Goal: Find specific page/section: Find specific page/section

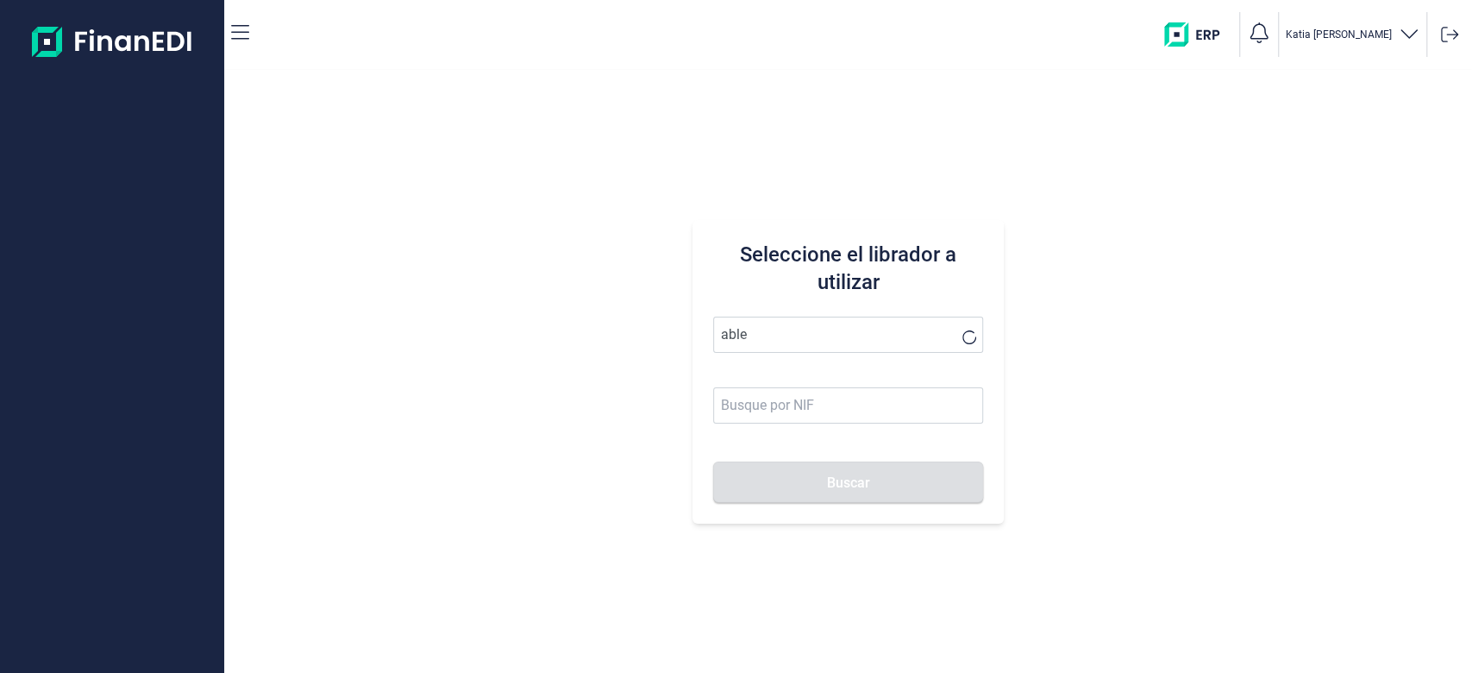
click at [713, 461] on button "Buscar" at bounding box center [848, 481] width 271 height 41
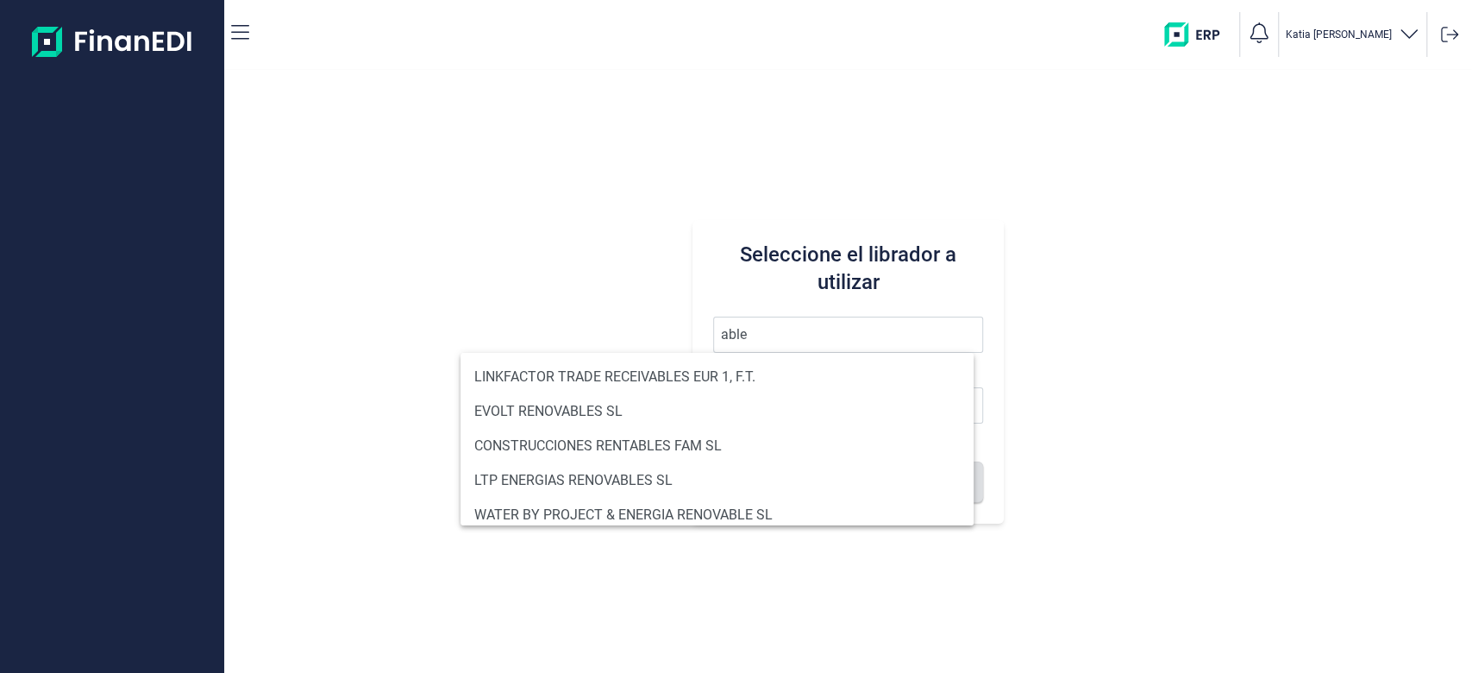
drag, startPoint x: 775, startPoint y: 331, endPoint x: 0, endPoint y: 208, distance: 785.1
click at [0, 253] on div "[PERSON_NAME] el librador a utilizar able Buscar" at bounding box center [736, 336] width 1472 height 673
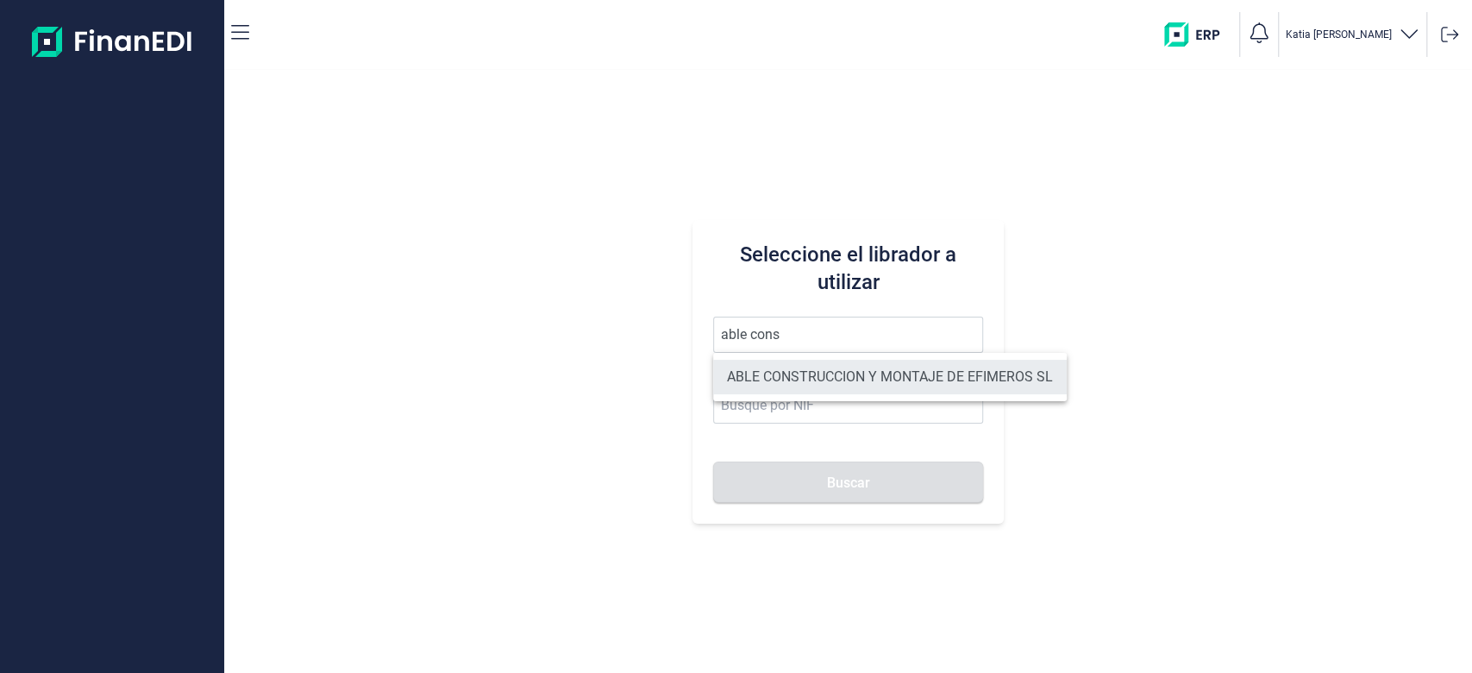
click at [877, 371] on li "ABLE CONSTRUCCION Y MONTAJE DE EFIMEROS SL" at bounding box center [890, 377] width 354 height 34
type input "ABLE CONSTRUCCION Y MONTAJE DE EFIMEROS SL"
type input "B85402501"
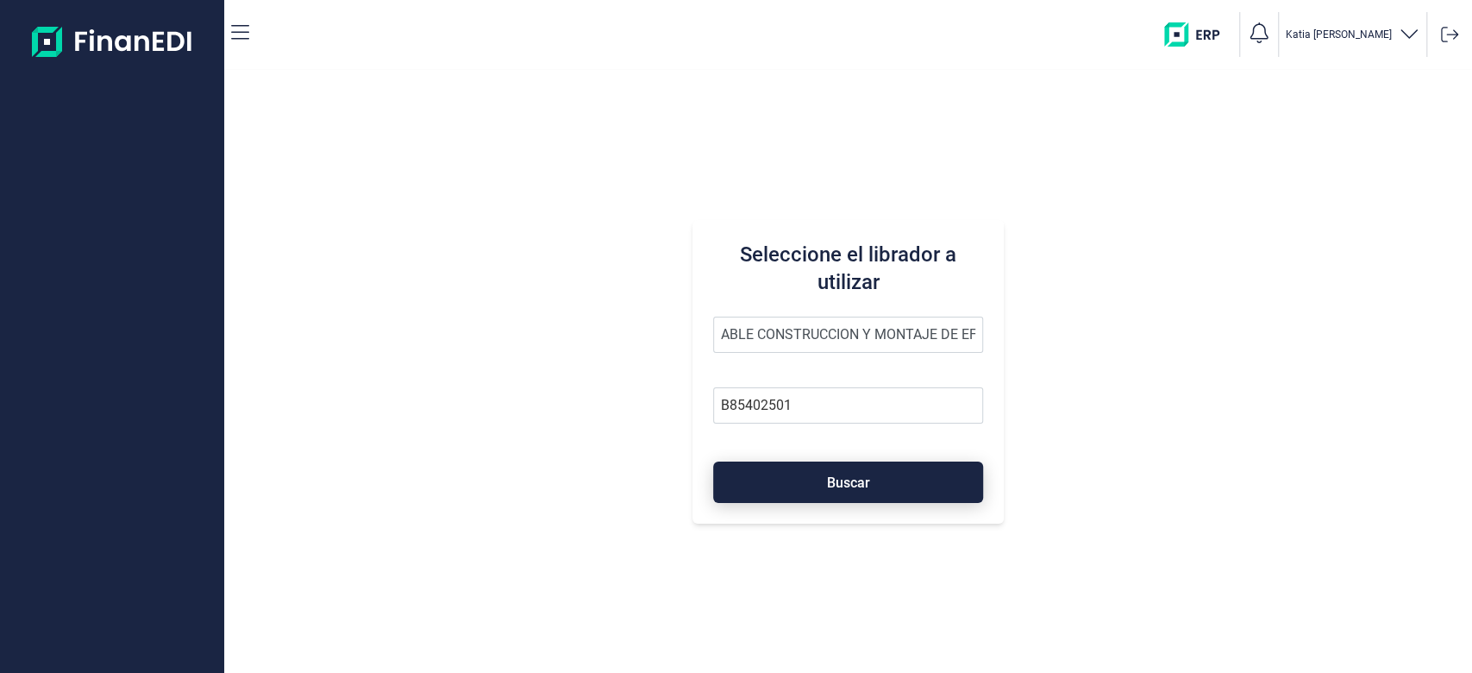
click at [822, 498] on button "Buscar" at bounding box center [848, 481] width 271 height 41
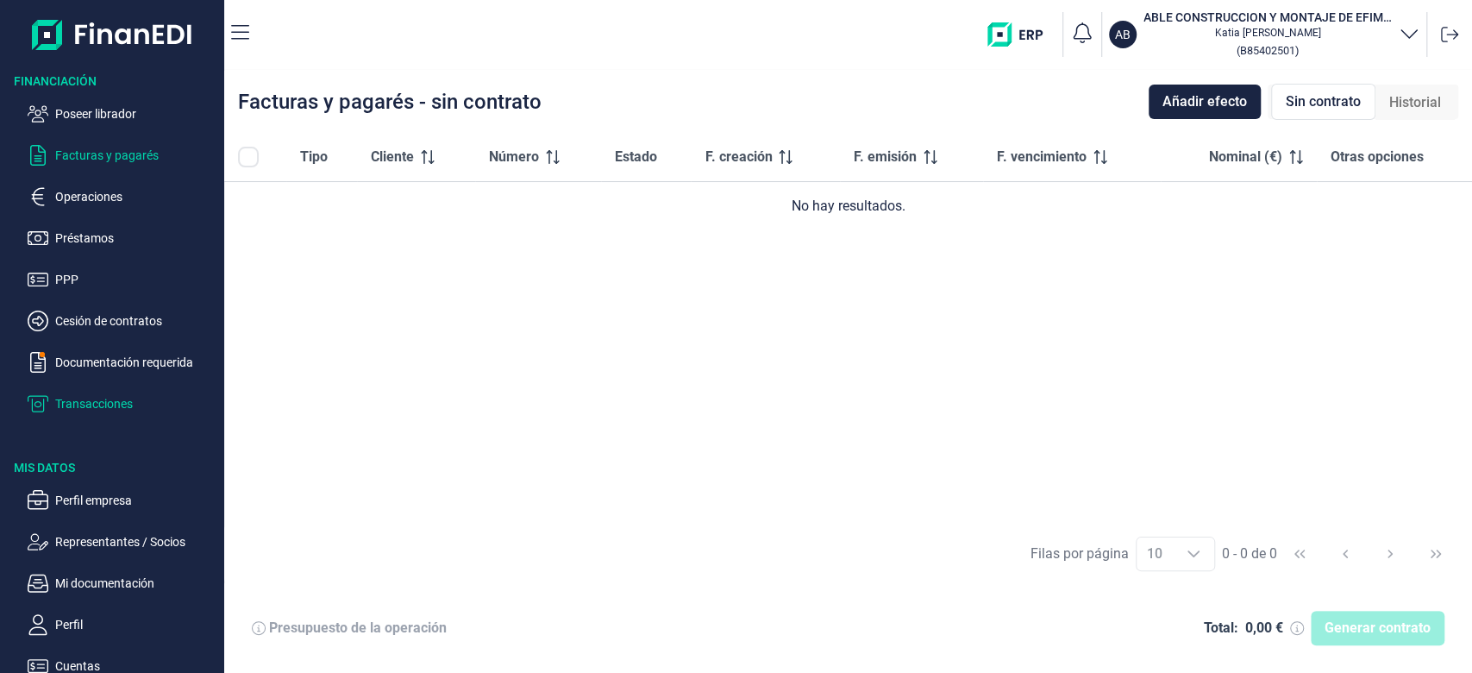
click at [108, 394] on p "Transacciones" at bounding box center [136, 403] width 162 height 21
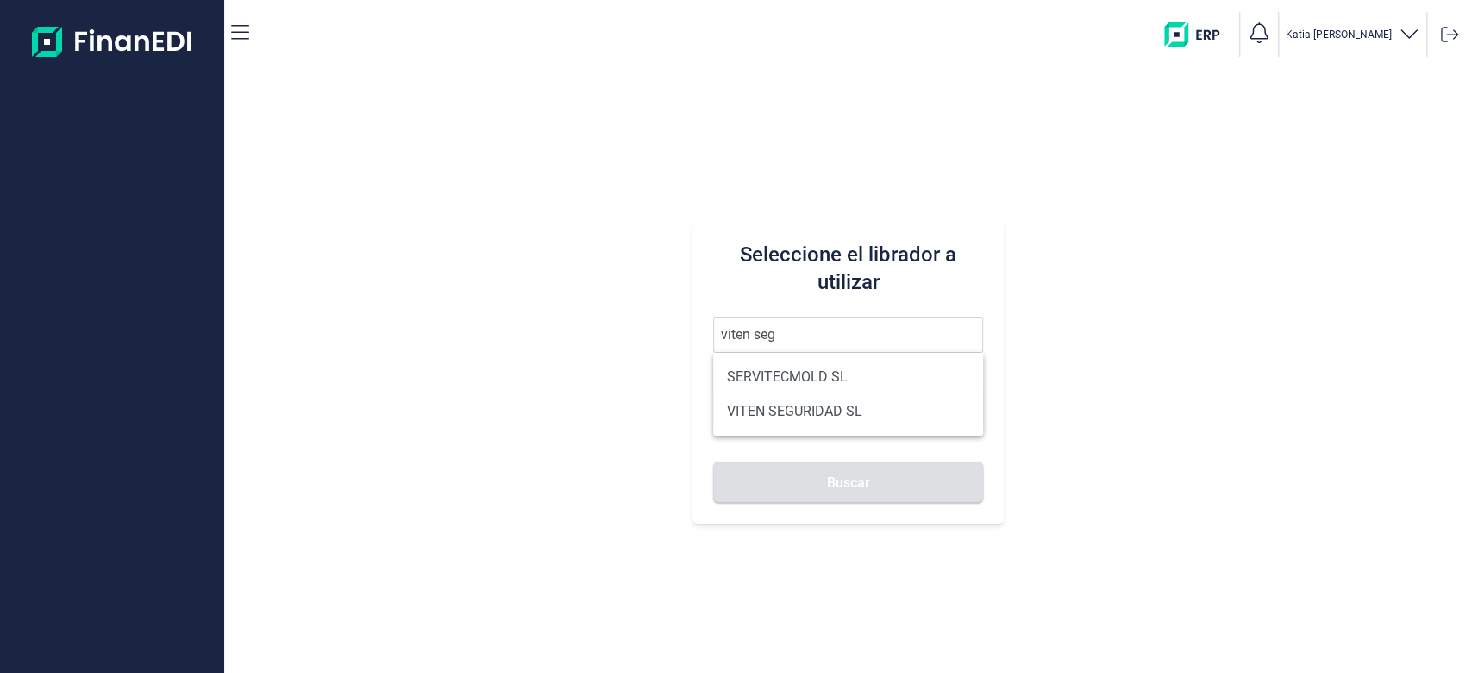
click at [713, 461] on button "Buscar" at bounding box center [848, 481] width 271 height 41
click at [822, 356] on ul "VITEN SEGURIDAD SL" at bounding box center [848, 377] width 271 height 48
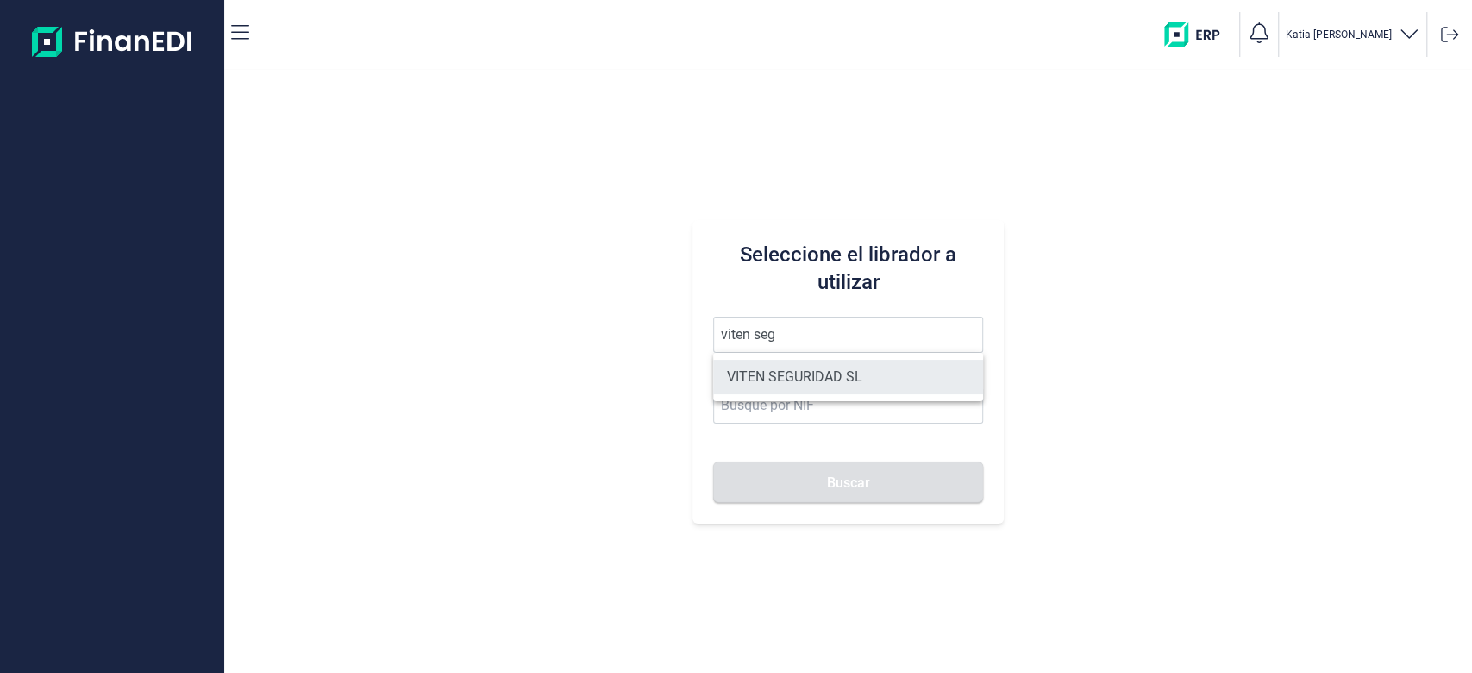
click at [819, 370] on li "VITEN SEGURIDAD SL" at bounding box center [848, 377] width 271 height 34
type input "VITEN SEGURIDAD SL"
type input "B83744680"
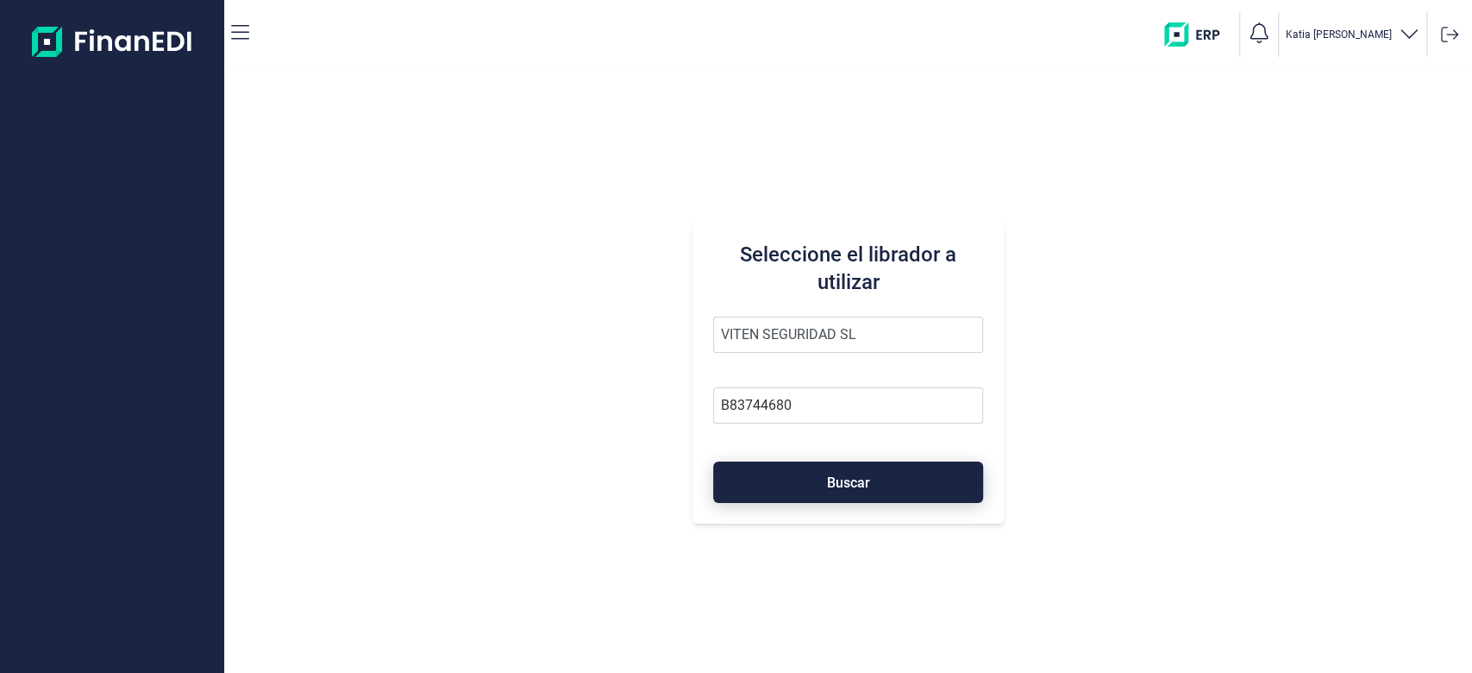
click at [864, 492] on button "Buscar" at bounding box center [848, 481] width 271 height 41
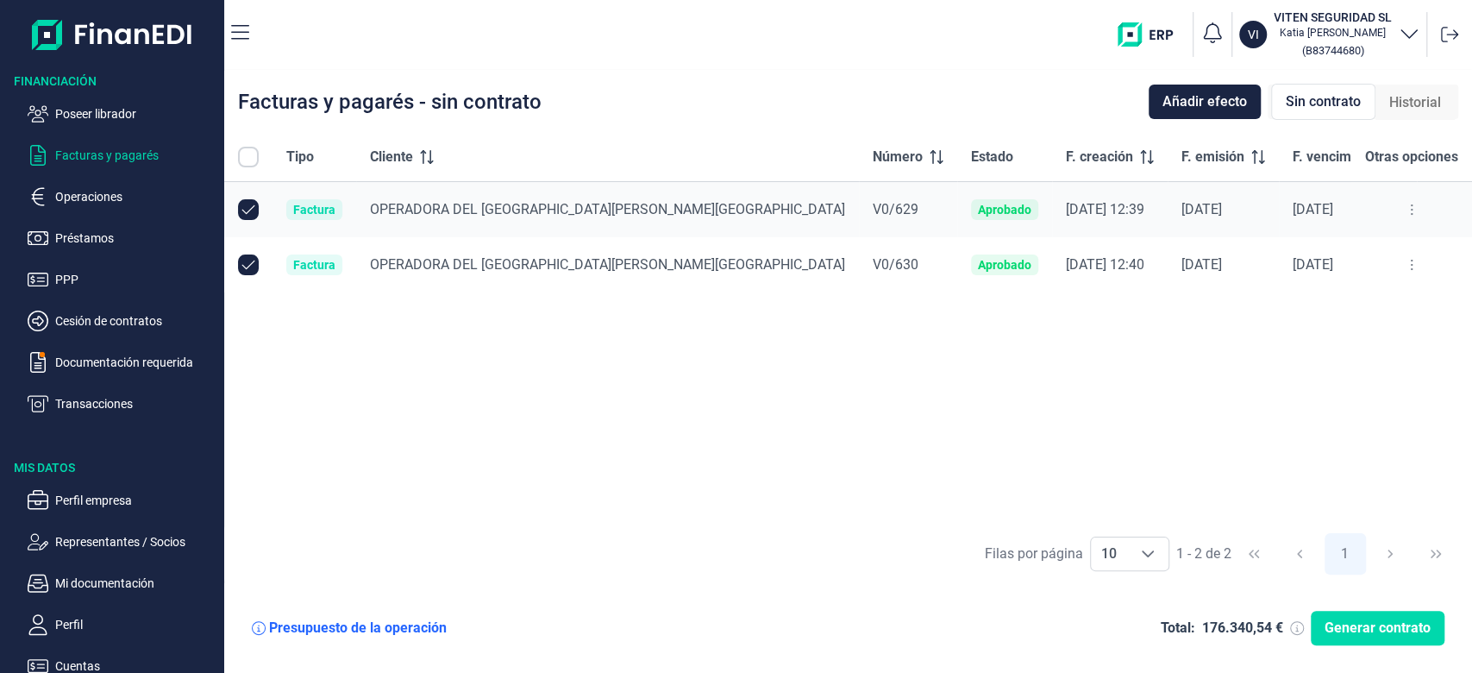
checkbox input "true"
click at [99, 396] on p "Transacciones" at bounding box center [136, 403] width 162 height 21
